Goal: Transaction & Acquisition: Book appointment/travel/reservation

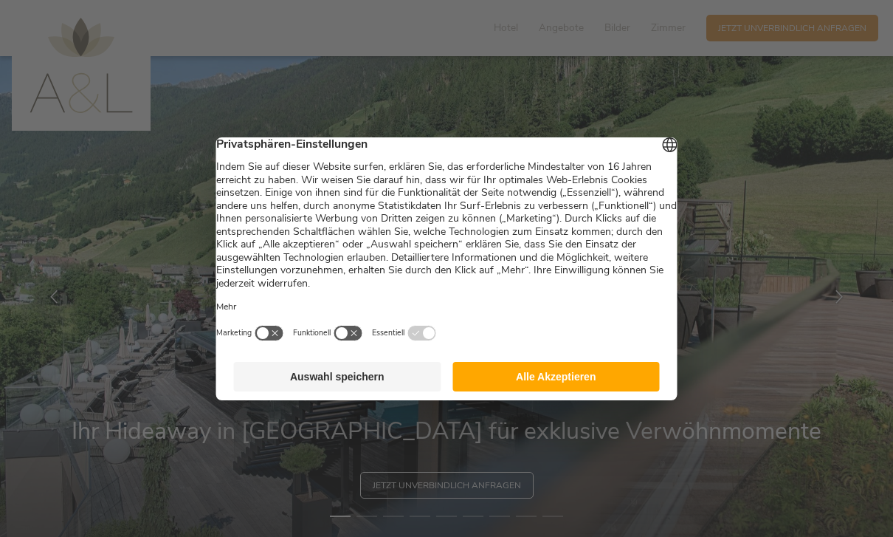
click at [616, 385] on button "Alle Akzeptieren" at bounding box center [556, 377] width 207 height 30
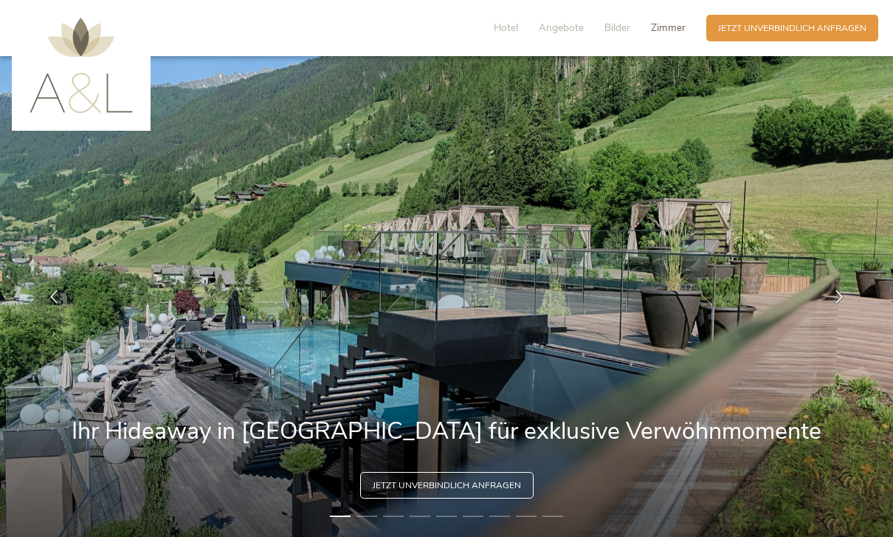
click at [673, 27] on span "Zimmer" at bounding box center [668, 28] width 35 height 14
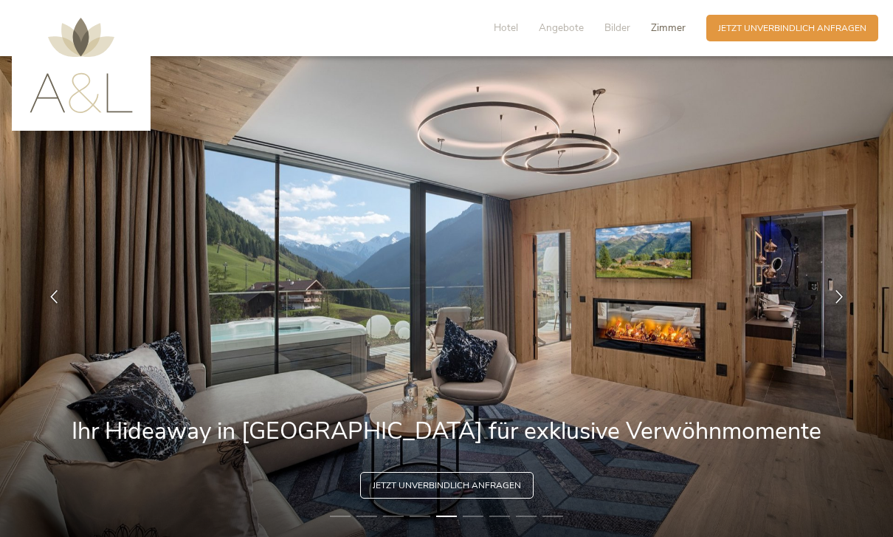
click at [675, 29] on span "Zimmer" at bounding box center [668, 28] width 35 height 14
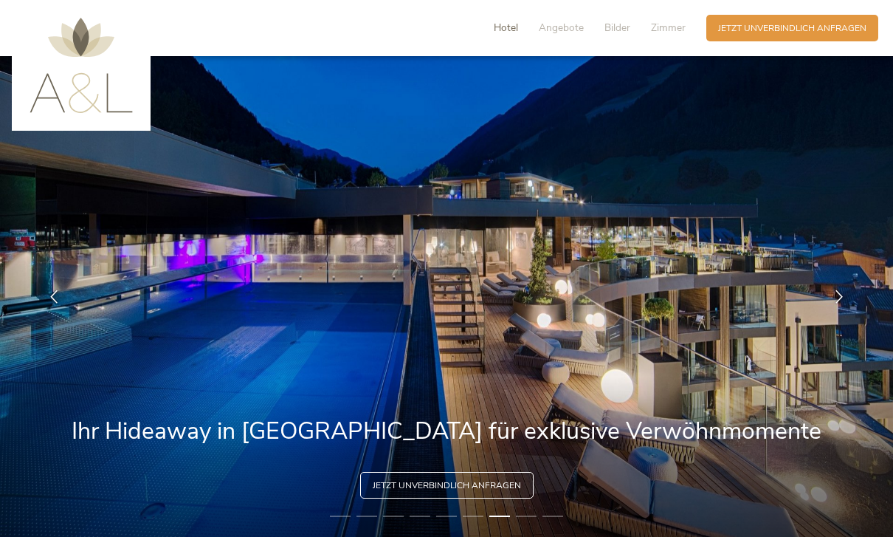
click at [513, 22] on span "Hotel" at bounding box center [506, 28] width 24 height 14
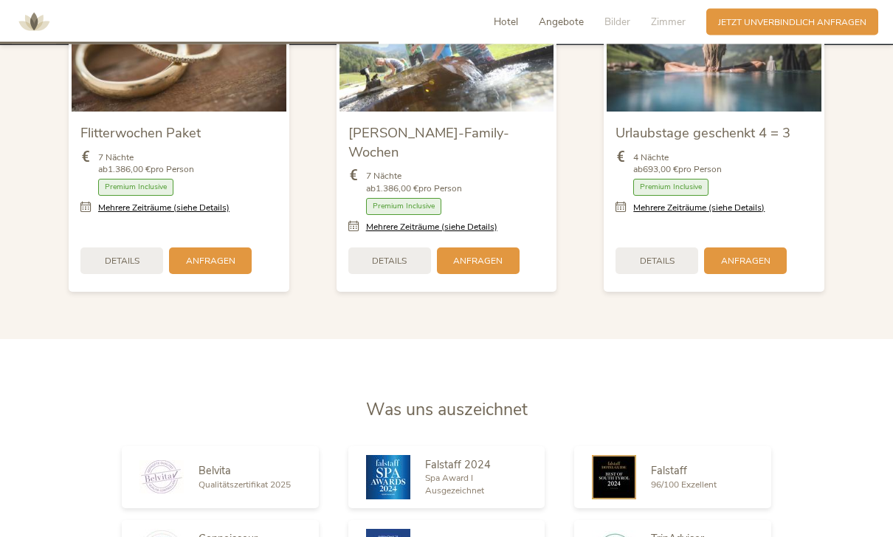
scroll to position [1558, 0]
click at [740, 214] on link "Mehrere Zeiträume (siehe Details)" at bounding box center [698, 208] width 131 height 13
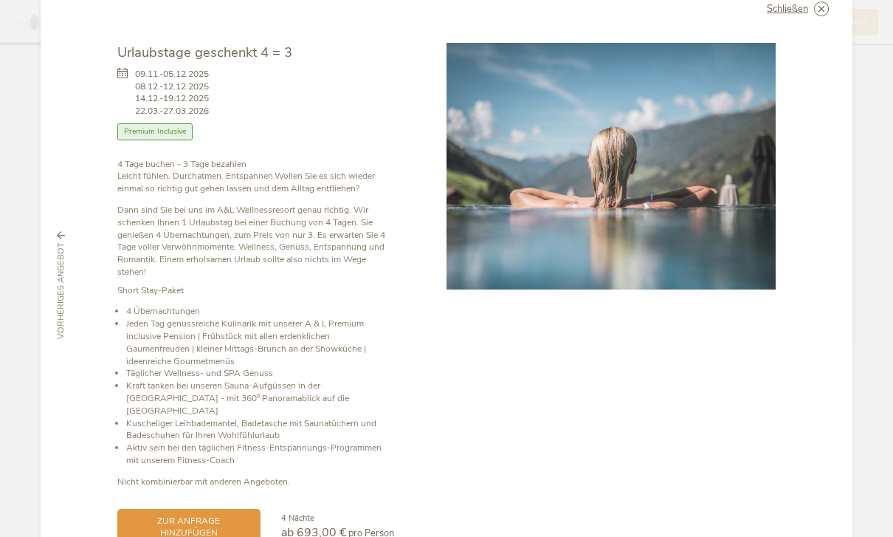
scroll to position [39, 0]
click at [226, 514] on span "zur Anfrage hinzufügen" at bounding box center [189, 526] width 120 height 25
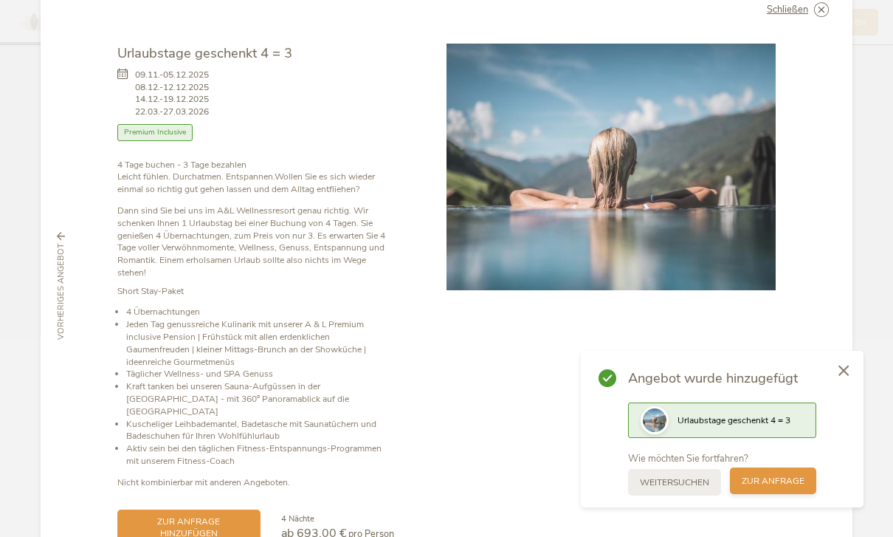
click at [783, 487] on span "zur Anfrage" at bounding box center [773, 481] width 63 height 13
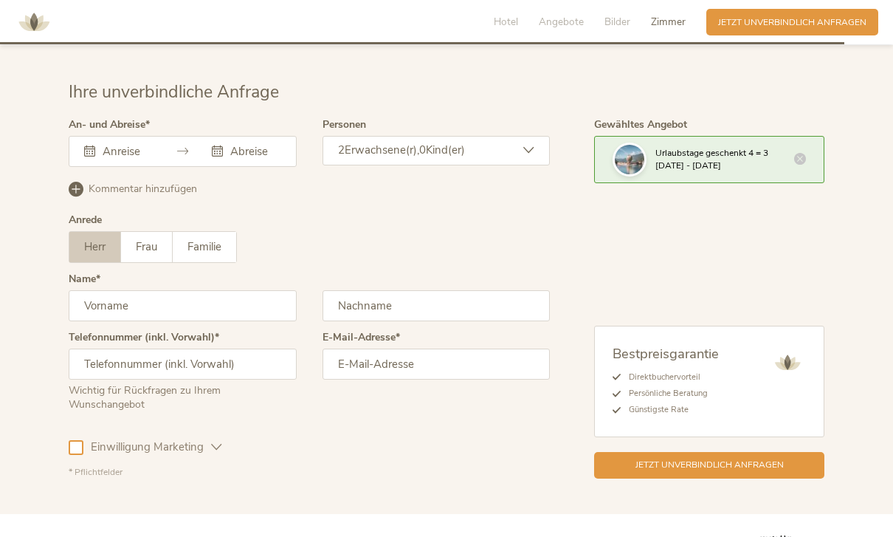
scroll to position [3676, 0]
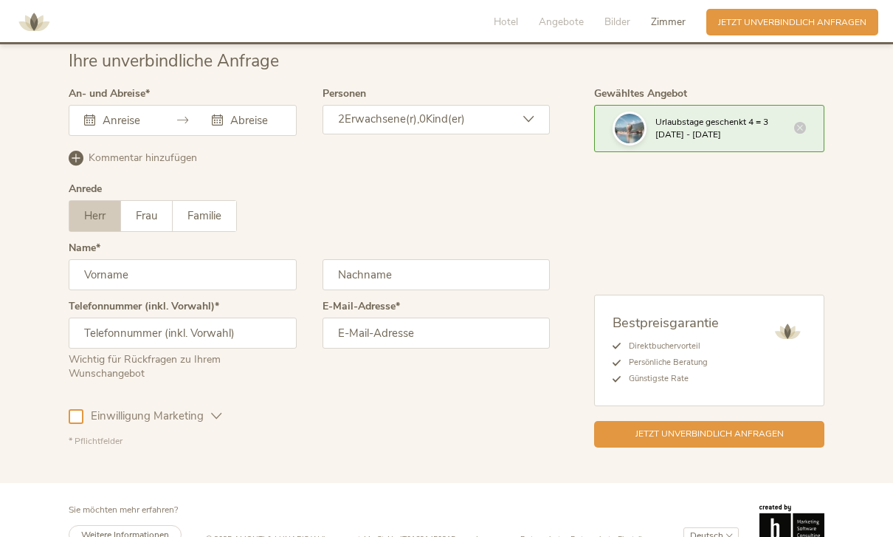
click at [667, 26] on span "Zimmer" at bounding box center [668, 22] width 35 height 14
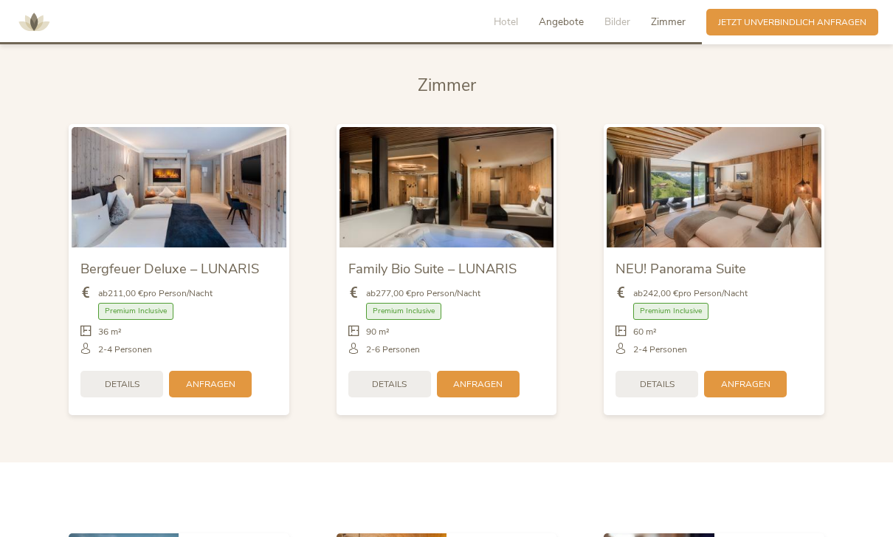
click at [565, 19] on span "Angebote" at bounding box center [561, 22] width 45 height 14
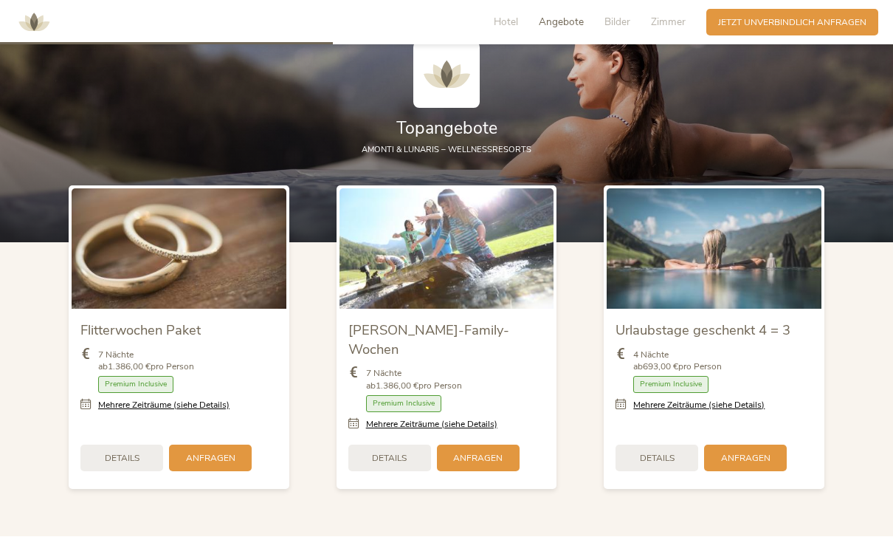
scroll to position [1354, 0]
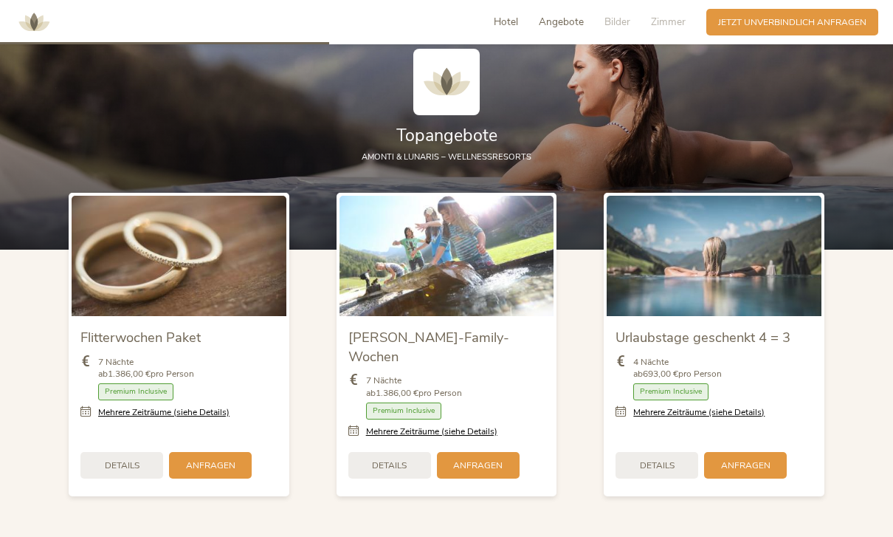
click at [511, 25] on span "Hotel" at bounding box center [506, 22] width 24 height 14
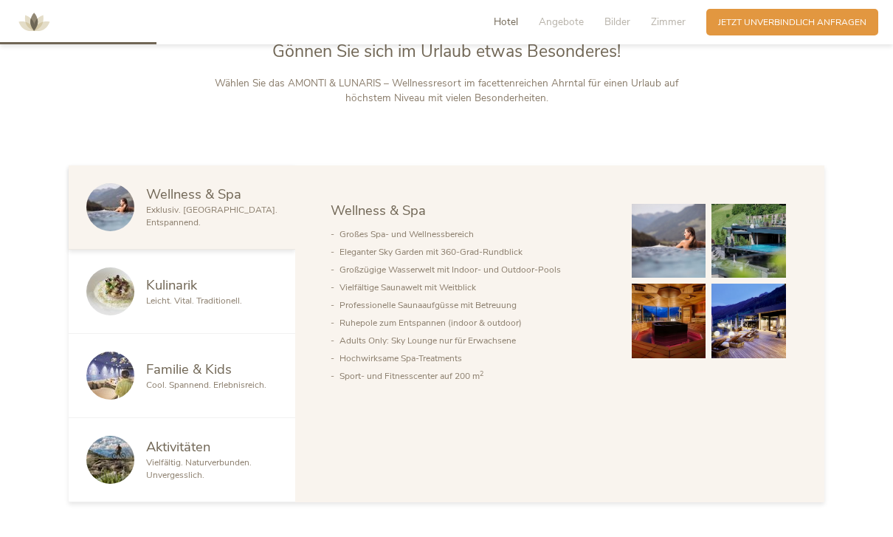
scroll to position [636, 0]
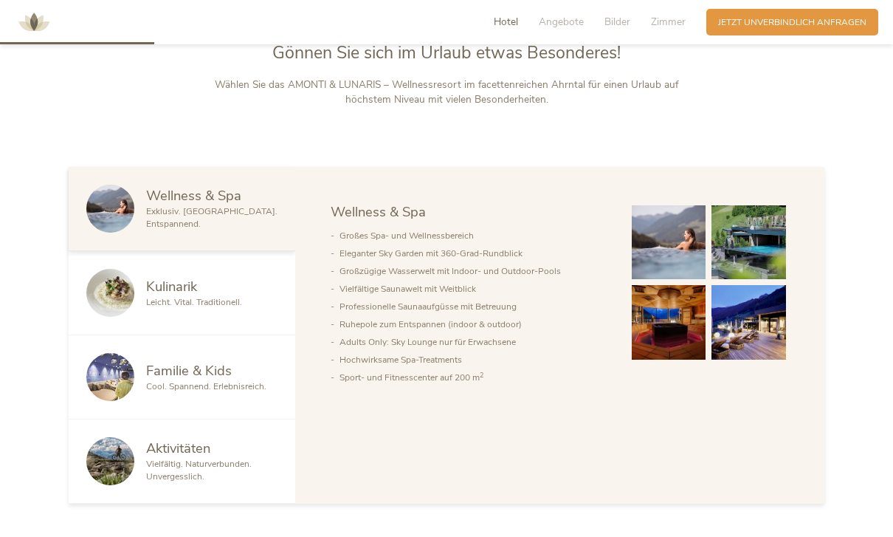
click at [37, 24] on img at bounding box center [34, 22] width 44 height 44
